Goal: Information Seeking & Learning: Learn about a topic

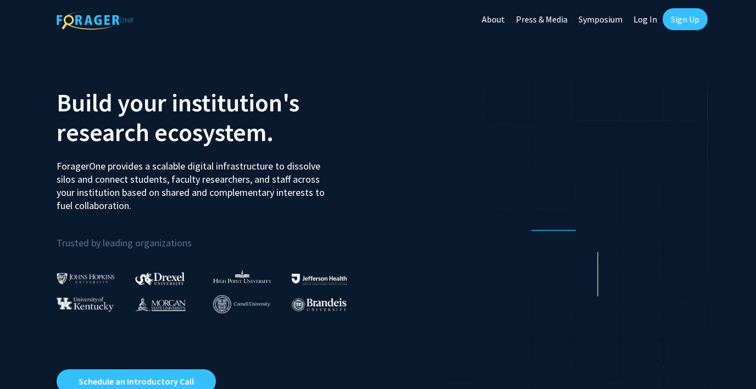
click at [643, 21] on link "Log In" at bounding box center [645, 19] width 35 height 38
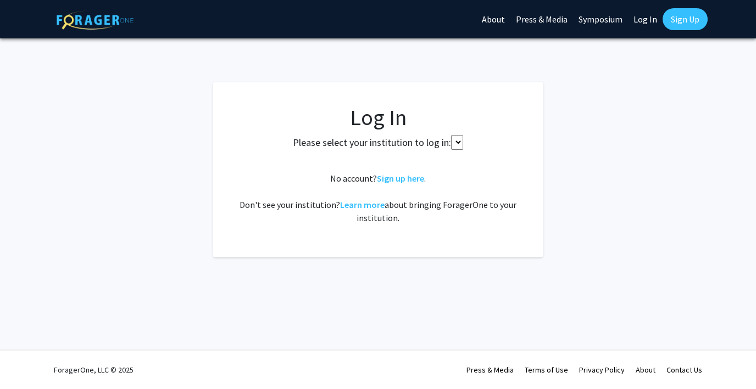
select select
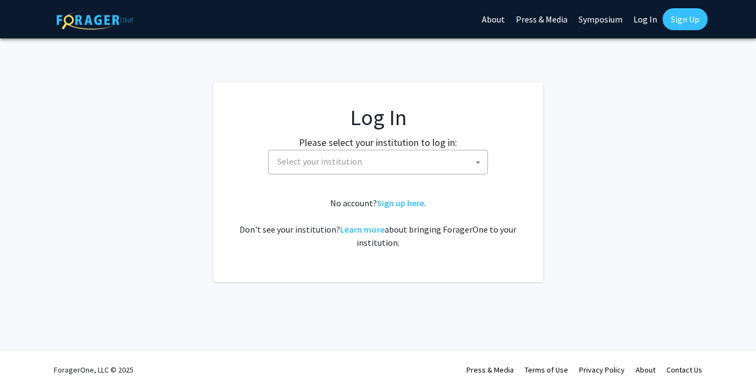
click at [338, 160] on span "Select your institution" at bounding box center [319, 161] width 85 height 11
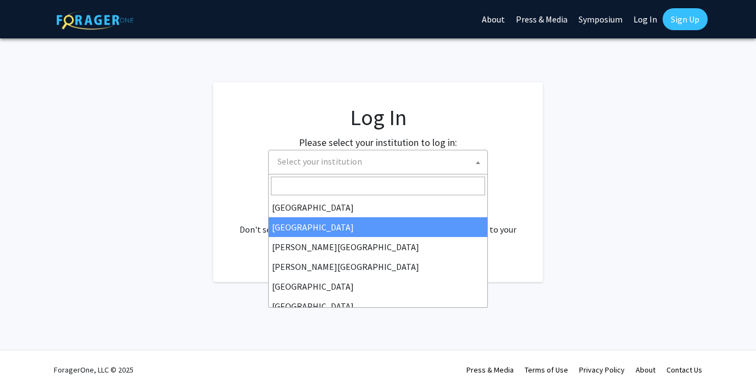
click at [602, 113] on fg-login "Log In Please select your institution to log in: [GEOGRAPHIC_DATA] [GEOGRAPHIC_…" at bounding box center [378, 182] width 756 height 200
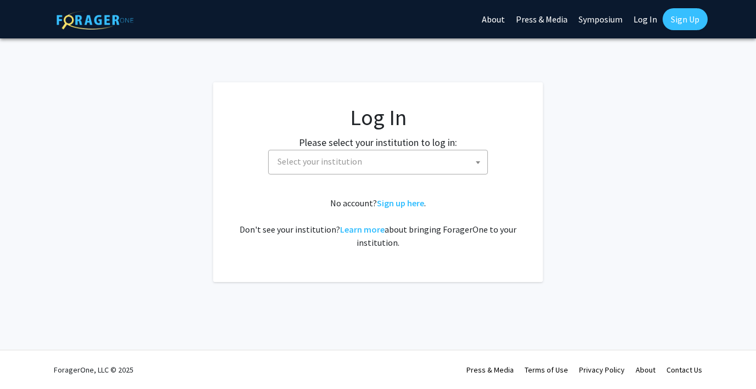
click at [332, 164] on span "Select your institution" at bounding box center [319, 161] width 85 height 11
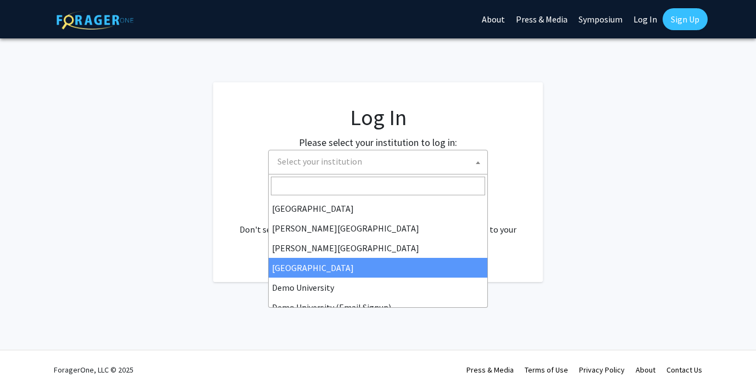
scroll to position [24, 0]
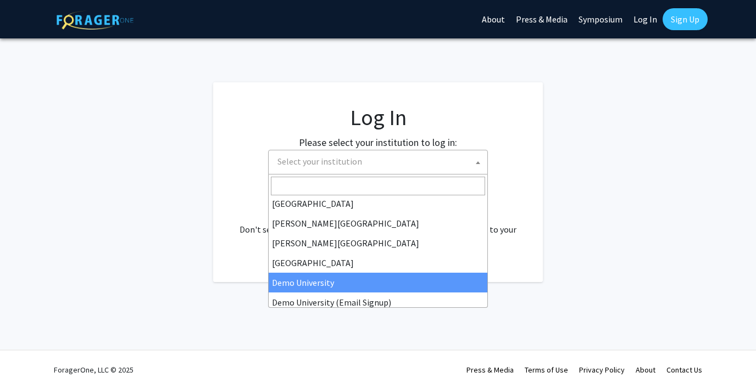
select select "8"
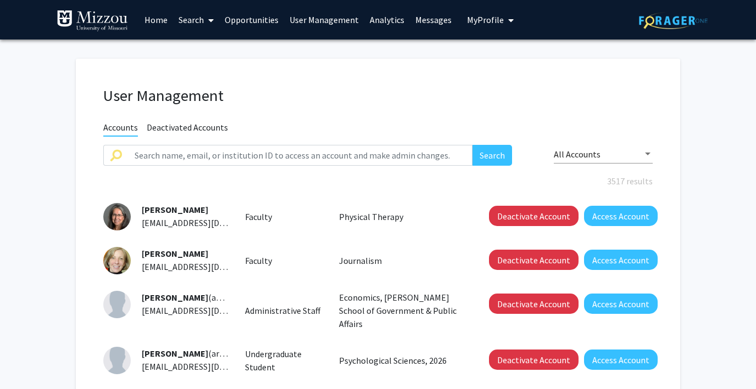
click at [341, 19] on link "User Management" at bounding box center [324, 20] width 80 height 38
click at [386, 20] on link "Analytics" at bounding box center [387, 20] width 46 height 38
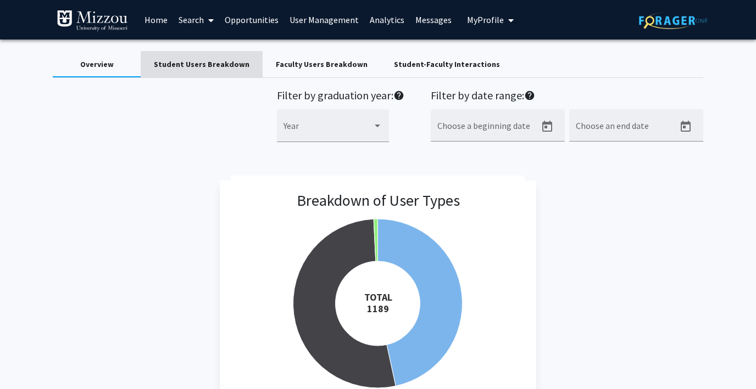
click at [210, 69] on div "Student Users Breakdown" at bounding box center [202, 65] width 96 height 12
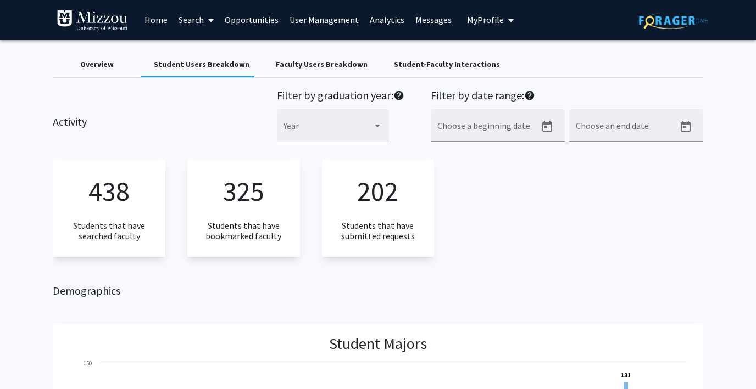
click at [293, 66] on div "Faculty Users Breakdown" at bounding box center [322, 65] width 92 height 12
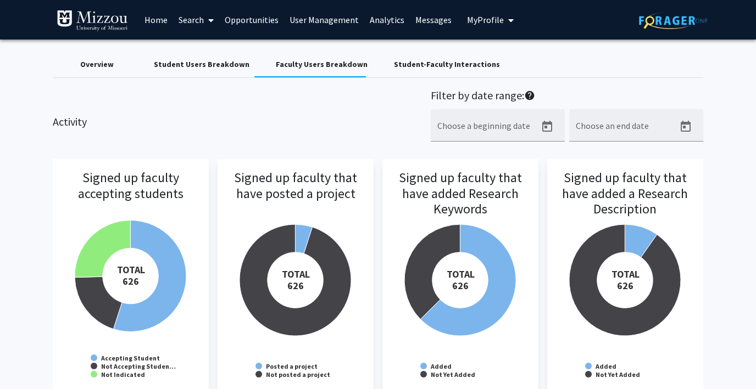
click at [98, 67] on div "Overview" at bounding box center [96, 65] width 33 height 12
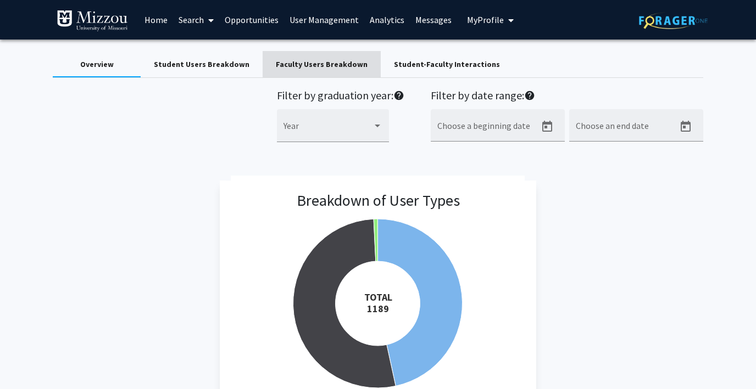
click at [314, 60] on div "Faculty Users Breakdown" at bounding box center [322, 65] width 92 height 12
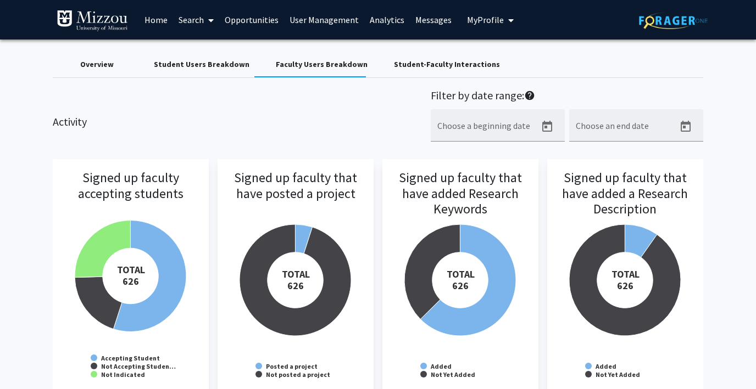
click at [115, 63] on div "Overview" at bounding box center [97, 64] width 88 height 26
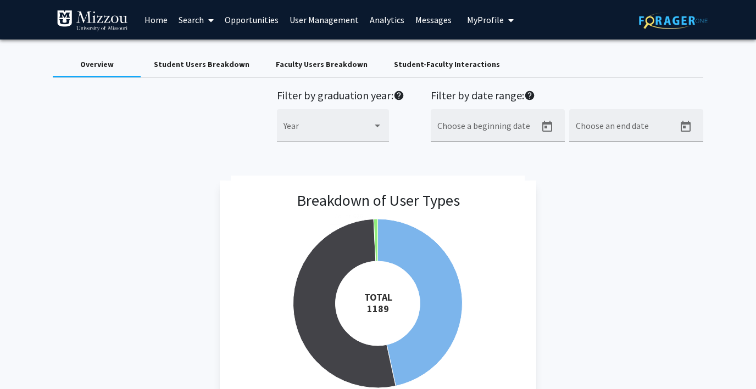
click at [316, 64] on div "Faculty Users Breakdown" at bounding box center [322, 65] width 92 height 12
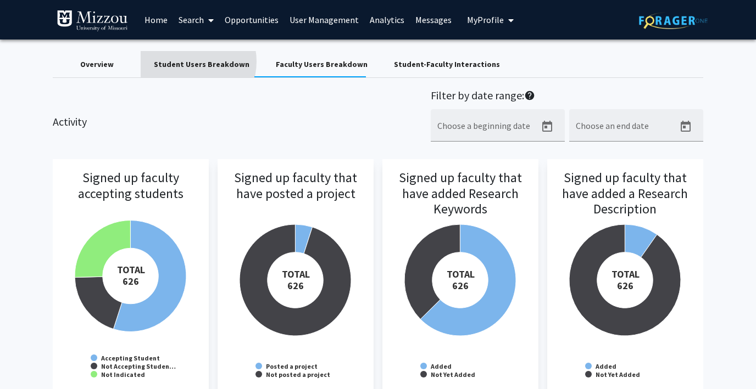
click at [188, 62] on div "Student Users Breakdown" at bounding box center [202, 65] width 96 height 12
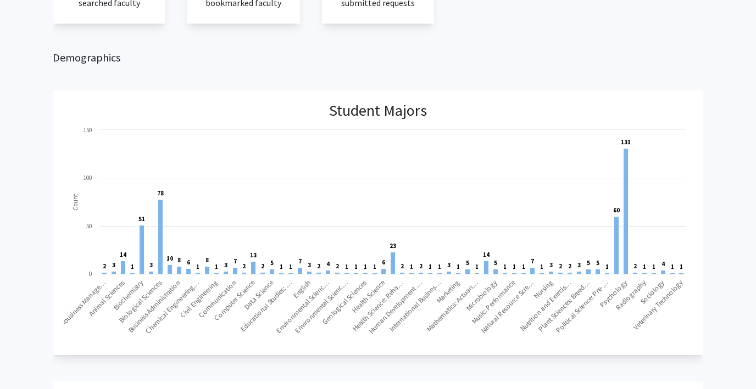
scroll to position [245, 0]
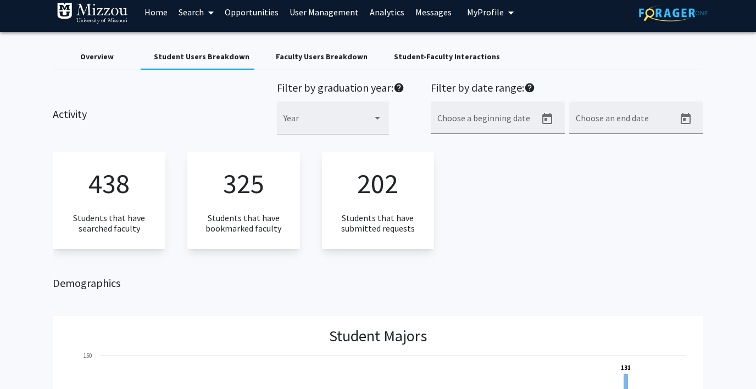
scroll to position [0, 0]
